Goal: Task Accomplishment & Management: Manage account settings

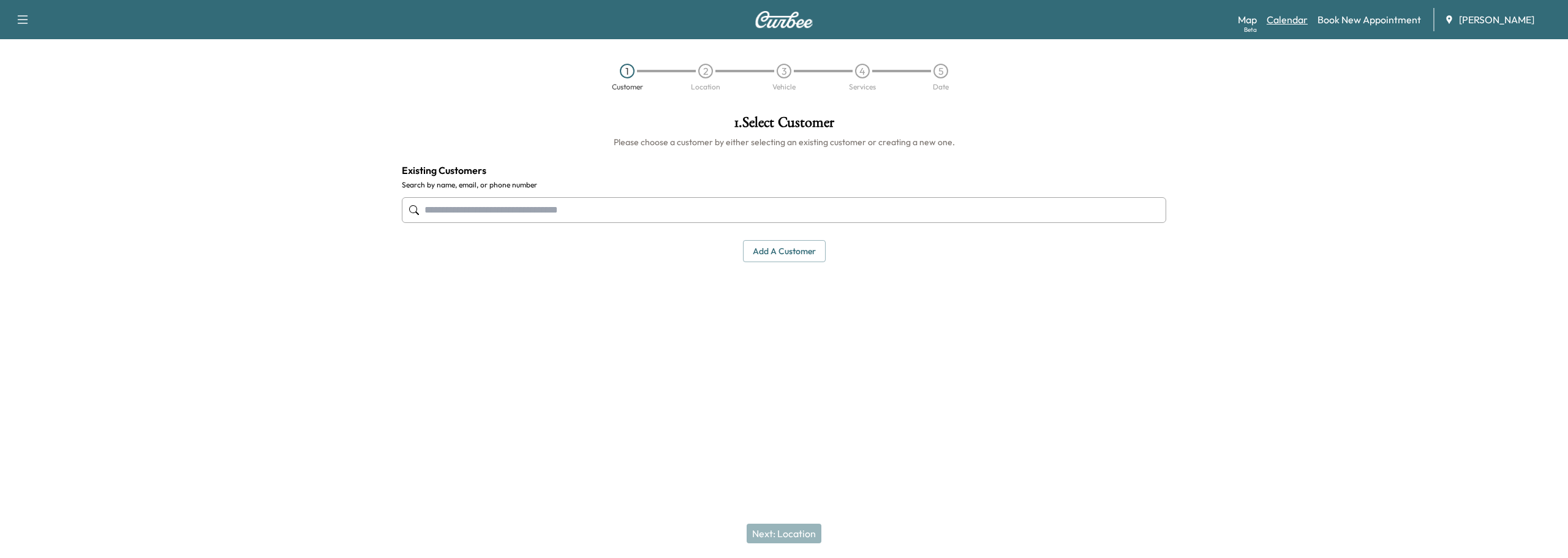
click at [1288, 22] on link "Calendar" at bounding box center [1287, 20] width 41 height 15
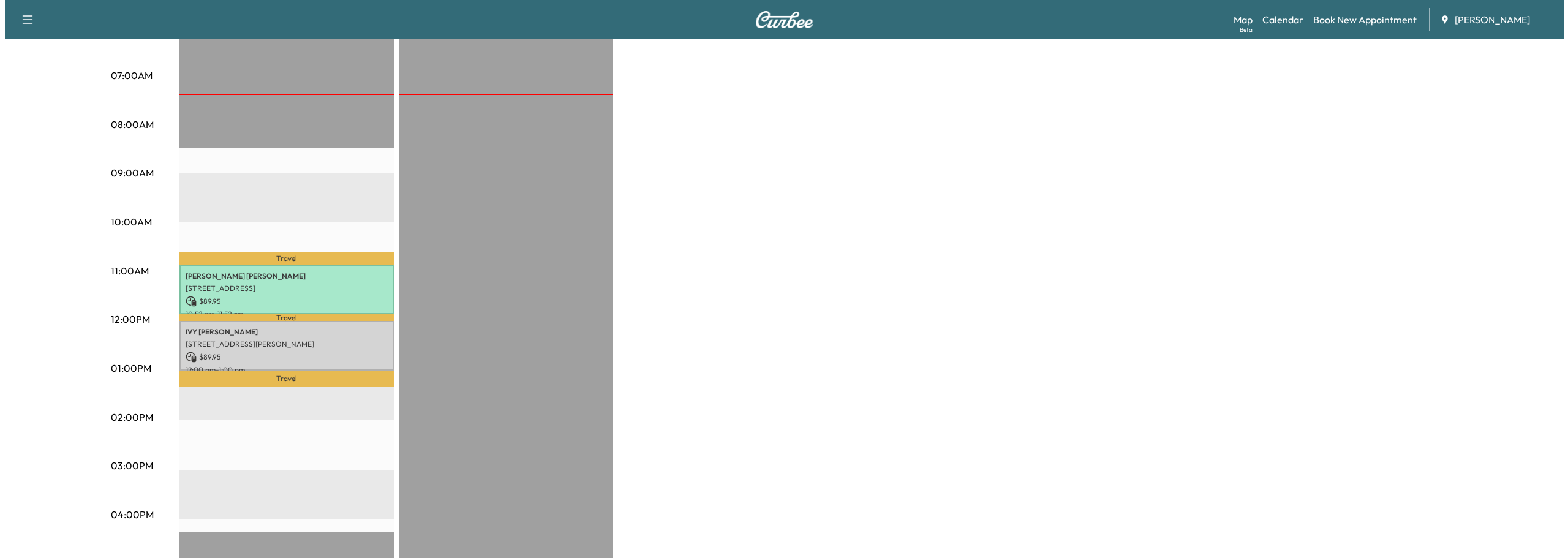
scroll to position [245, 0]
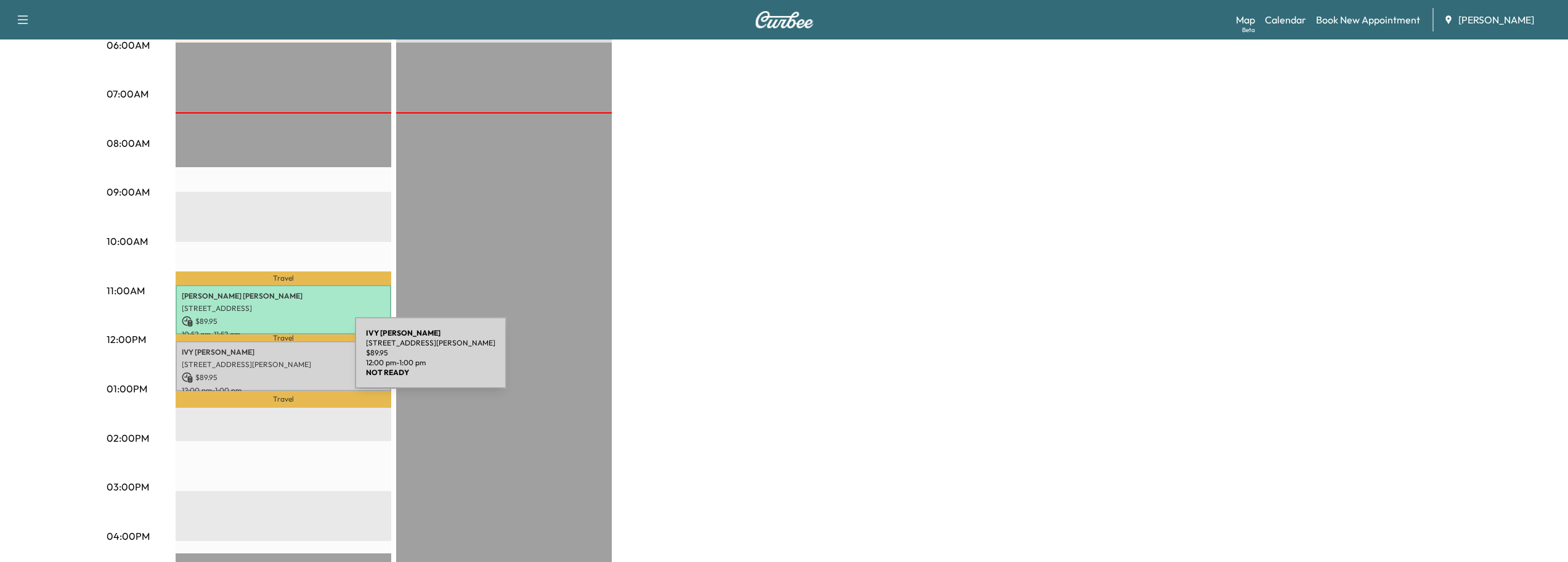
click at [262, 360] on p "[STREET_ADDRESS][PERSON_NAME]" at bounding box center [284, 364] width 203 height 10
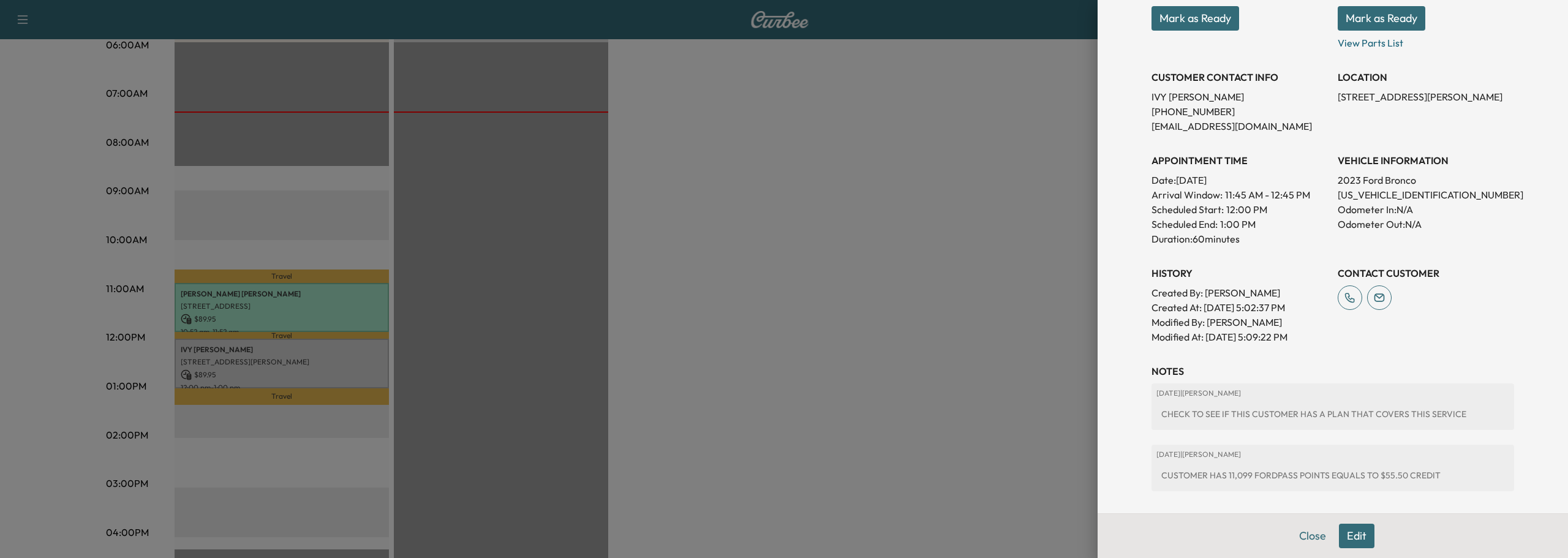
scroll to position [0, 0]
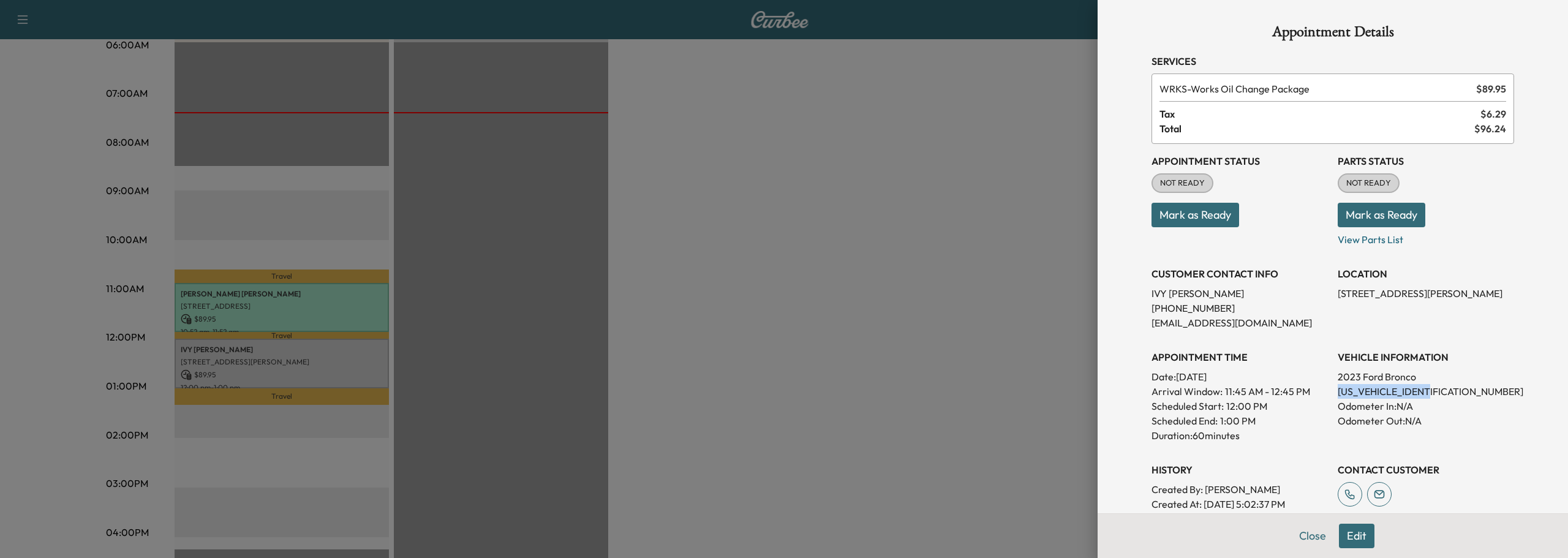
drag, startPoint x: 1328, startPoint y: 393, endPoint x: 1431, endPoint y: 386, distance: 103.2
click at [1431, 386] on div "Appointment Status NOT READY Mark as Ready Parts Status NOT READY Mark as Ready…" at bounding box center [1333, 342] width 362 height 397
copy p "[US_VEHICLE_IDENTIFICATION_NUMBER]"
